Goal: Navigation & Orientation: Find specific page/section

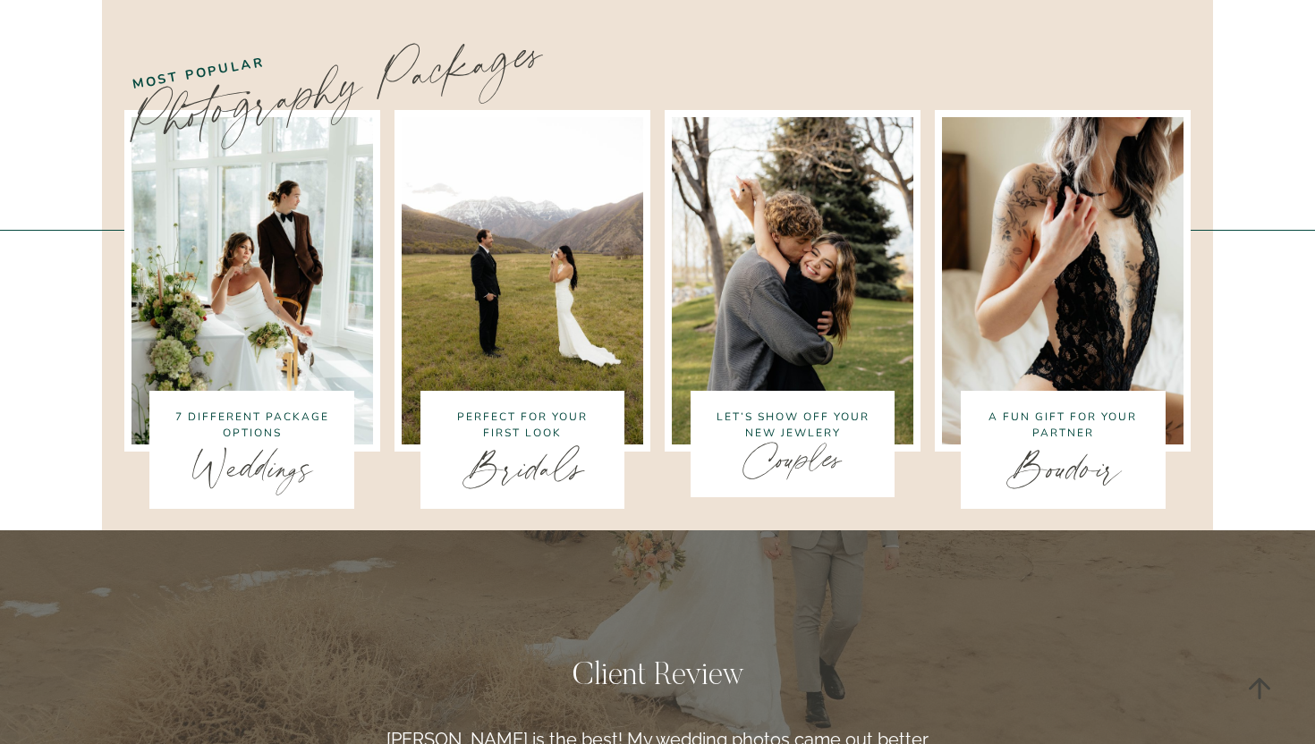
scroll to position [3550, 0]
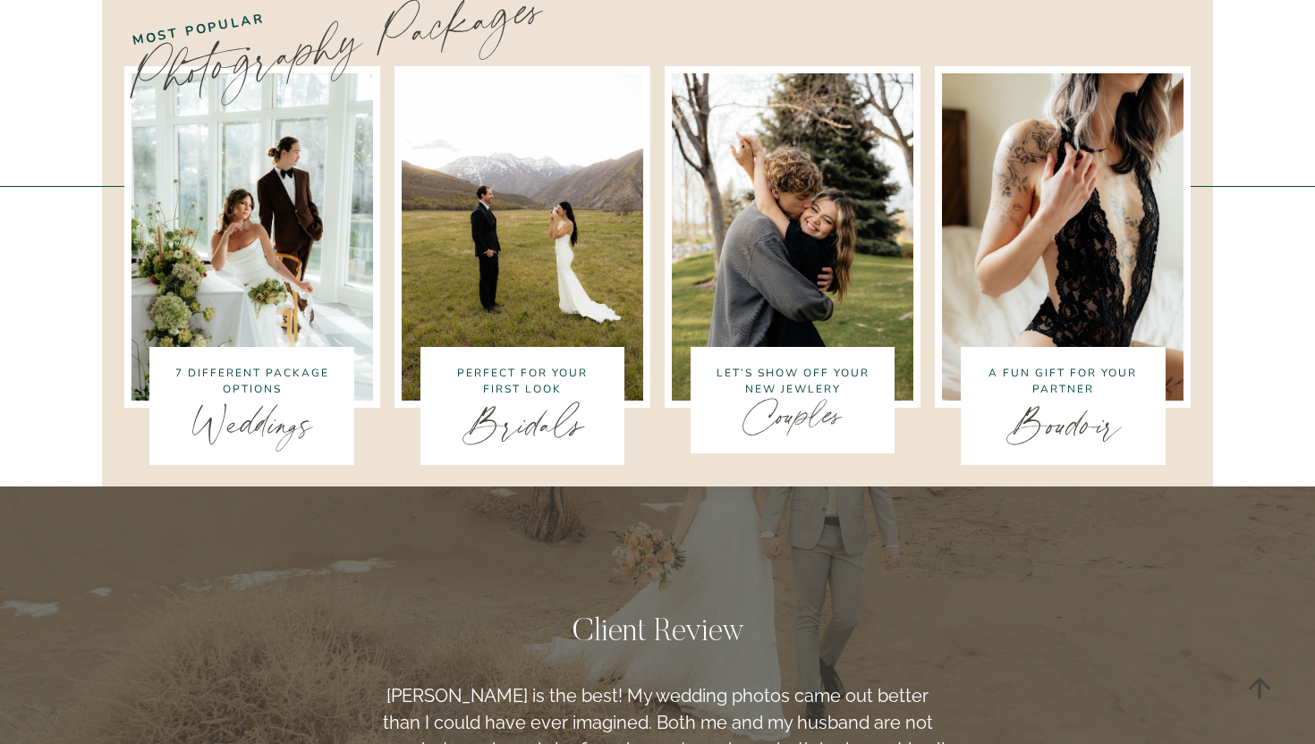
click at [539, 104] on img at bounding box center [522, 236] width 256 height 341
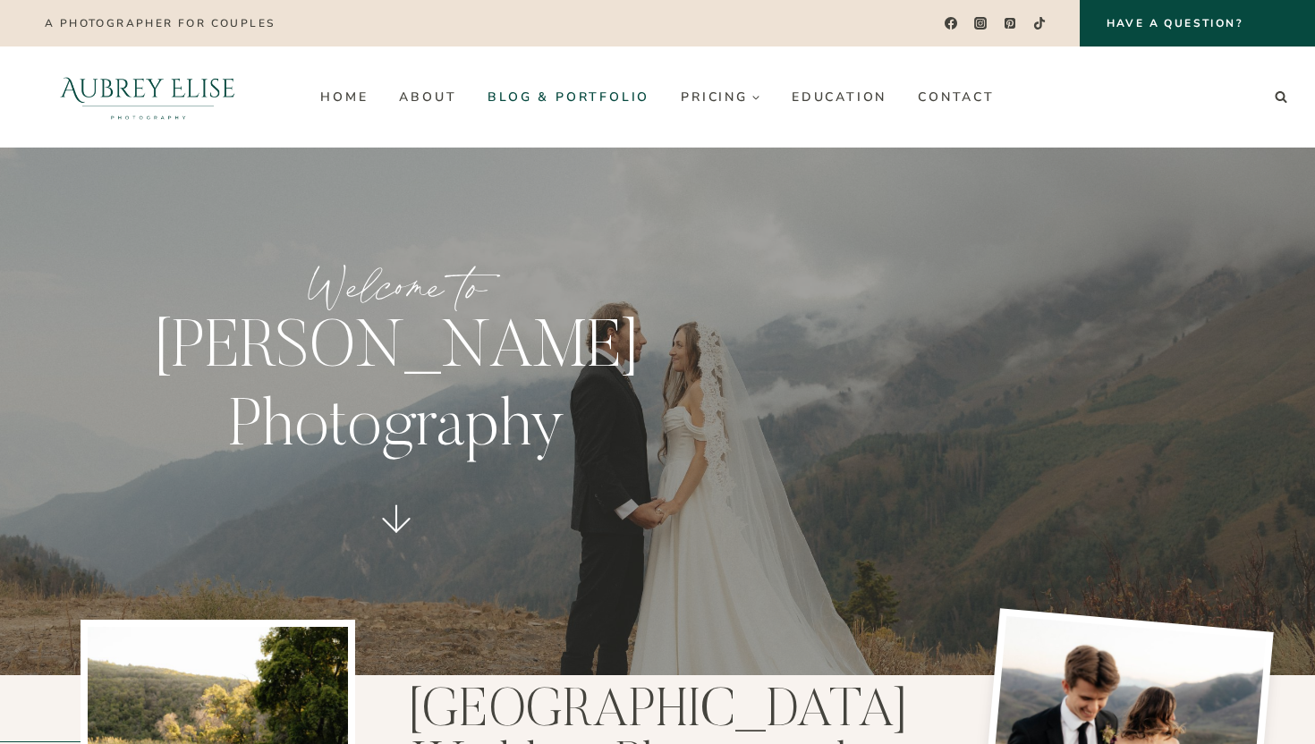
click at [612, 95] on link "Blog & Portfolio" at bounding box center [568, 96] width 193 height 29
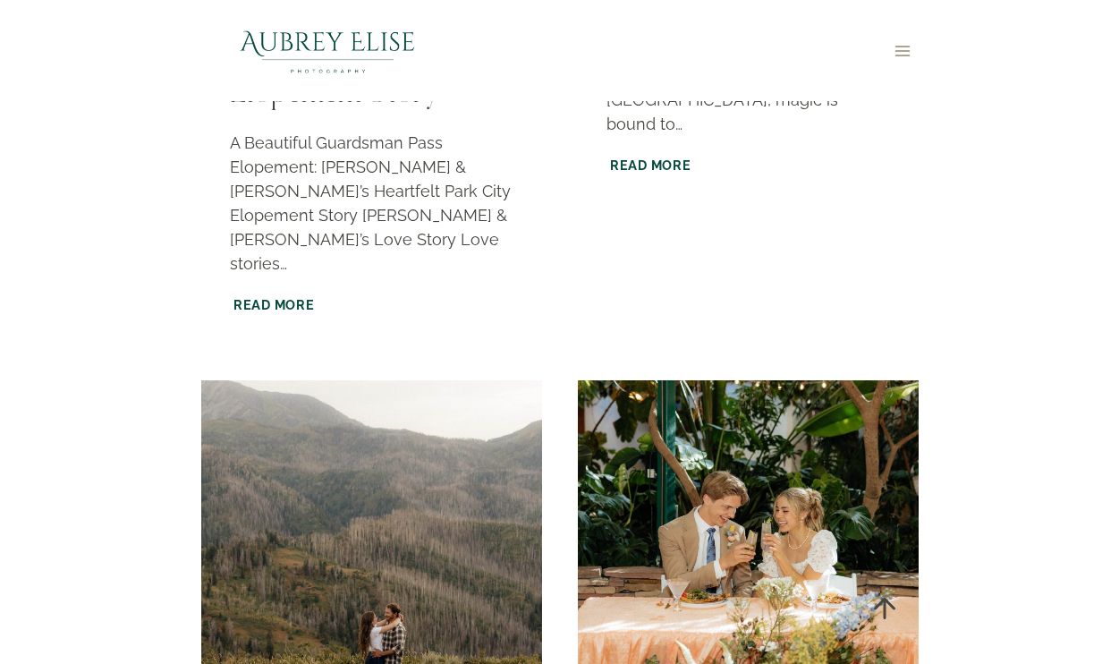
scroll to position [1725, 0]
